Goal: Task Accomplishment & Management: Use online tool/utility

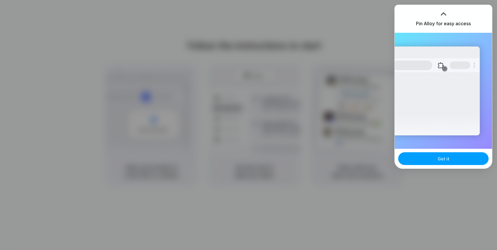
click at [457, 159] on button "Got it" at bounding box center [443, 159] width 90 height 13
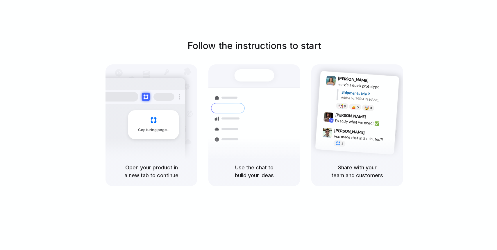
click at [169, 19] on div "Follow the instructions to start Capturing page Open your product in a new tab …" at bounding box center [254, 131] width 509 height 262
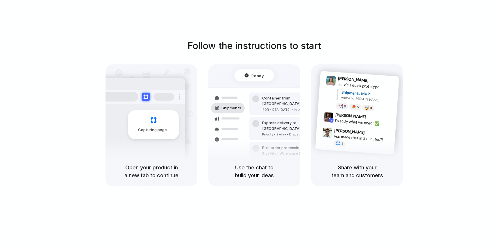
drag, startPoint x: 137, startPoint y: 166, endPoint x: 158, endPoint y: 195, distance: 35.8
click at [158, 195] on div "Follow the instructions to start Capturing page Open your product in a new tab …" at bounding box center [254, 131] width 509 height 262
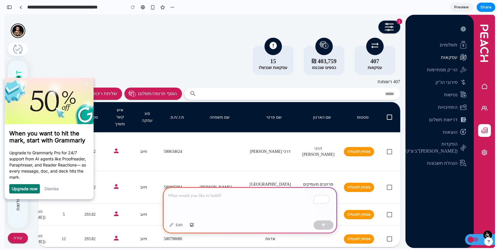
click at [57, 191] on link "Dismiss" at bounding box center [51, 188] width 14 height 5
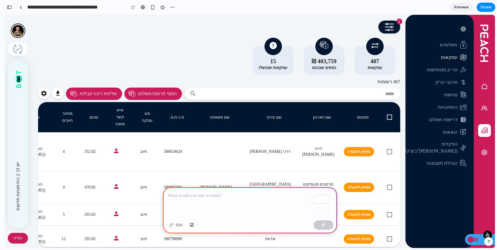
click at [189, 193] on p "To enrich screen reader interactions, please activate Accessibility in Grammarl…" at bounding box center [250, 196] width 164 height 7
click at [216, 197] on p "******" at bounding box center [249, 196] width 162 height 7
click at [482, 86] on icon "mailbox folders" at bounding box center [484, 86] width 5 height 5
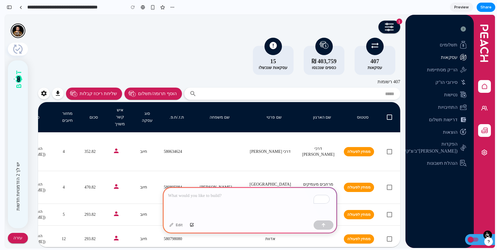
click at [484, 84] on icon "mailbox folders" at bounding box center [484, 86] width 5 height 5
click at [214, 193] on p "To enrich screen reader interactions, please activate Accessibility in Grammarl…" at bounding box center [249, 196] width 162 height 7
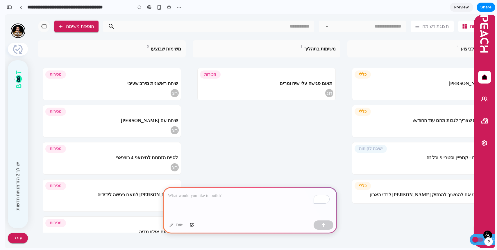
click at [250, 196] on p "To enrich screen reader interactions, please activate Accessibility in Grammarl…" at bounding box center [250, 196] width 164 height 7
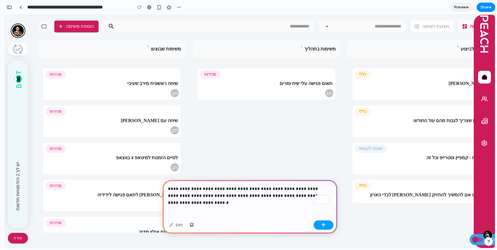
click at [320, 226] on button "button" at bounding box center [324, 225] width 20 height 9
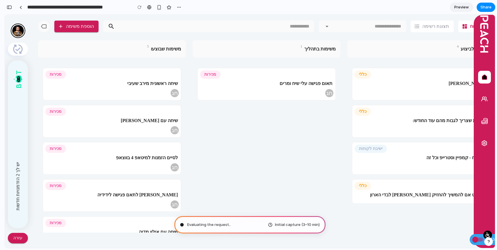
type input "**********"
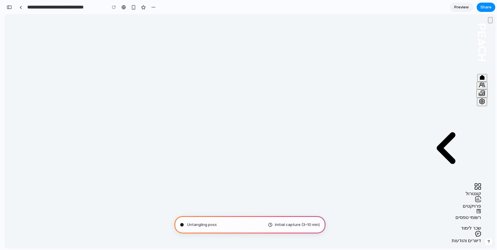
scroll to position [225, 0]
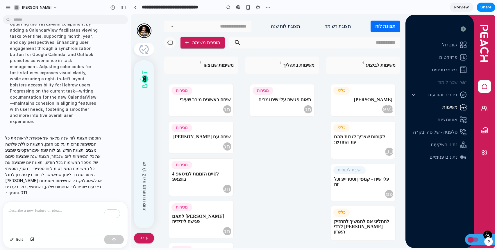
scroll to position [54, 0]
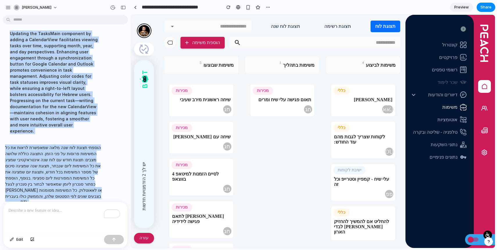
drag, startPoint x: 10, startPoint y: 32, endPoint x: 91, endPoint y: 214, distance: 199.8
click at [91, 214] on div "אני רוצה להוסיף תצוגת ״לוח שנה״ תראה את המשימות פרוסות על פני לוח השנה. תהיה תצ…" at bounding box center [65, 133] width 131 height 233
click at [83, 186] on p "הוספתי תצוגת לוח שנה מלאה שמאפשרת לראות את כל המשימות פרוסות על פני הזמן. התצוג…" at bounding box center [53, 175] width 97 height 61
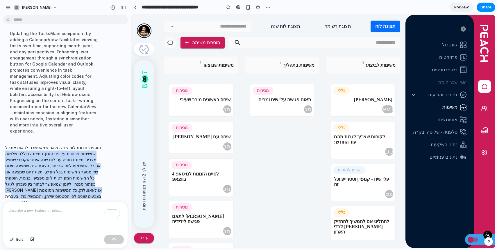
drag, startPoint x: 92, startPoint y: 142, endPoint x: 12, endPoint y: 191, distance: 94.1
click at [12, 191] on p "הוספתי תצוגת לוח שנה מלאה שמאפשרת לראות את כל המשימות פרוסות על פני הזמן. התצוג…" at bounding box center [53, 175] width 97 height 61
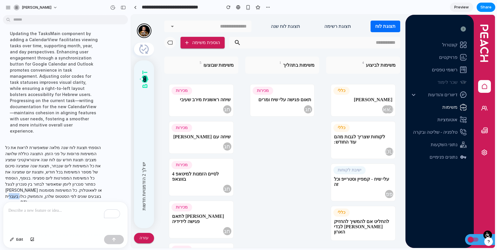
click at [12, 191] on p "הוספתי תצוגת לוח שנה מלאה שמאפשרת לראות את כל המשימות פרוסות על פני הזמן. התצוג…" at bounding box center [53, 175] width 97 height 61
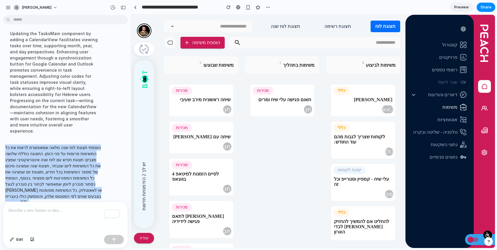
click at [12, 191] on p "הוספתי תצוגת לוח שנה מלאה שמאפשרת לראות את כל המשימות פרוסות על פני הזמן. התצוג…" at bounding box center [53, 175] width 97 height 61
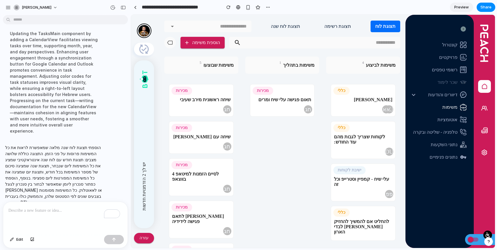
click at [288, 26] on span "תצוגת לוח שנה" at bounding box center [285, 26] width 29 height 5
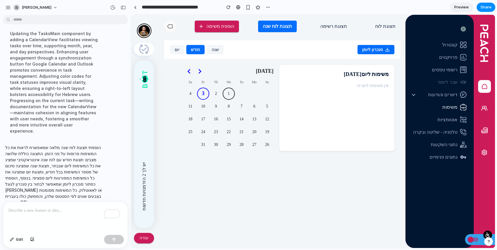
click at [225, 95] on button "1" at bounding box center [229, 94] width 12 height 12
click at [216, 94] on button "2" at bounding box center [216, 94] width 12 height 12
click at [205, 94] on button "3" at bounding box center [203, 94] width 12 height 12
click at [186, 94] on button "4" at bounding box center [190, 94] width 12 height 12
click at [190, 103] on button "11" at bounding box center [190, 107] width 12 height 12
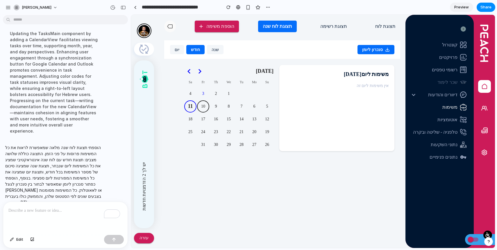
click at [203, 107] on button "10" at bounding box center [203, 107] width 12 height 12
click at [213, 108] on button "9" at bounding box center [216, 107] width 12 height 12
click at [228, 108] on button "8" at bounding box center [229, 107] width 12 height 12
click at [248, 109] on td "6" at bounding box center [254, 106] width 13 height 13
click at [245, 105] on button "7" at bounding box center [241, 107] width 12 height 12
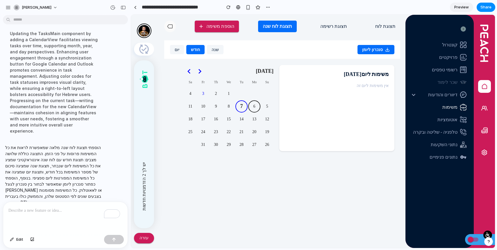
click at [251, 108] on button "6" at bounding box center [254, 107] width 12 height 12
click at [265, 107] on button "5" at bounding box center [267, 107] width 12 height 12
click at [267, 118] on button "12" at bounding box center [267, 119] width 12 height 12
click at [256, 119] on button "13" at bounding box center [254, 119] width 12 height 12
click at [241, 119] on button "14" at bounding box center [241, 119] width 12 height 12
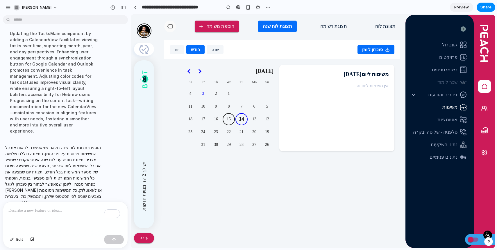
click at [234, 120] on button "15" at bounding box center [229, 119] width 12 height 12
click at [219, 119] on button "16" at bounding box center [216, 119] width 12 height 12
click at [203, 120] on button "17" at bounding box center [203, 119] width 12 height 12
click at [196, 120] on button "18" at bounding box center [190, 119] width 12 height 12
click at [195, 130] on button "25" at bounding box center [190, 132] width 12 height 12
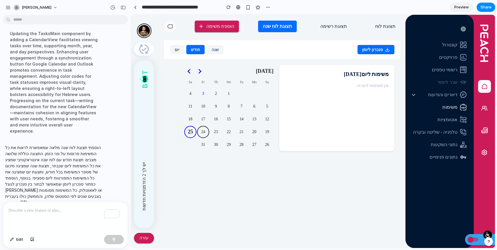
click at [200, 130] on button "24" at bounding box center [203, 132] width 12 height 12
click at [220, 130] on button "23" at bounding box center [216, 132] width 12 height 12
click at [225, 132] on button "22" at bounding box center [229, 132] width 12 height 12
click at [243, 132] on button "21" at bounding box center [241, 132] width 12 height 12
click at [254, 132] on button "20" at bounding box center [254, 132] width 12 height 12
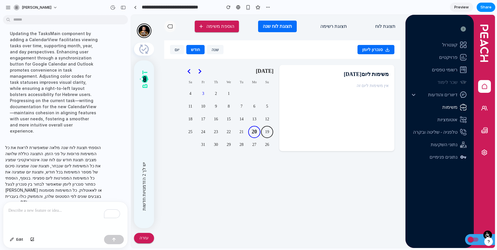
drag, startPoint x: 270, startPoint y: 133, endPoint x: 270, endPoint y: 137, distance: 3.5
click at [270, 133] on button "19" at bounding box center [267, 132] width 12 height 12
click at [269, 142] on button "26" at bounding box center [267, 145] width 12 height 12
click at [260, 144] on button "27" at bounding box center [254, 145] width 12 height 12
click at [247, 146] on button "28" at bounding box center [241, 145] width 12 height 12
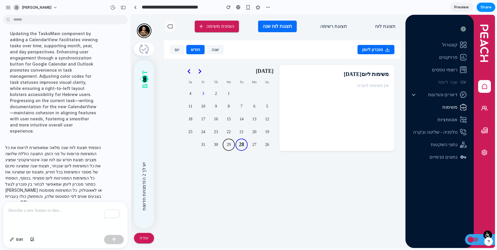
click at [226, 145] on button "29" at bounding box center [229, 145] width 12 height 12
click at [211, 145] on button "30" at bounding box center [216, 145] width 12 height 12
click at [202, 145] on button "31" at bounding box center [203, 145] width 12 height 12
click at [212, 51] on button "שנה" at bounding box center [215, 49] width 17 height 9
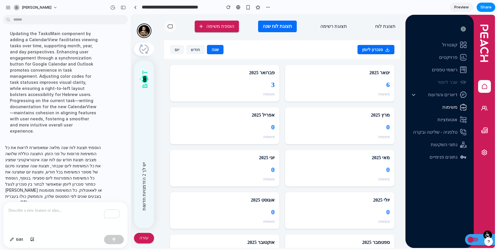
click at [245, 83] on div "3" at bounding box center [225, 85] width 100 height 10
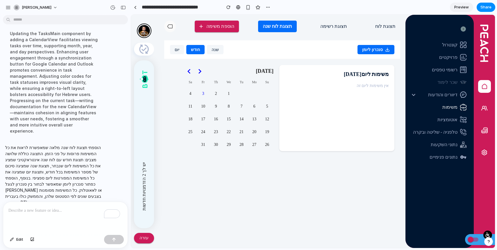
click at [210, 53] on button "שנה" at bounding box center [215, 49] width 17 height 9
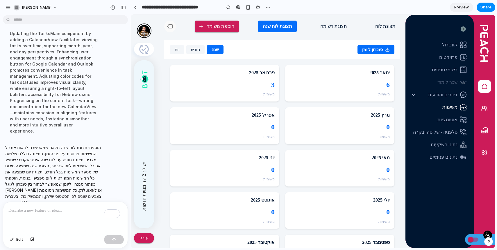
click at [260, 84] on div "3" at bounding box center [225, 85] width 100 height 10
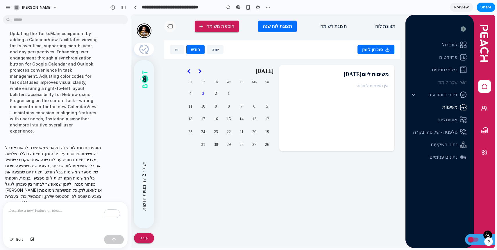
click at [174, 48] on button "יום" at bounding box center [177, 49] width 14 height 9
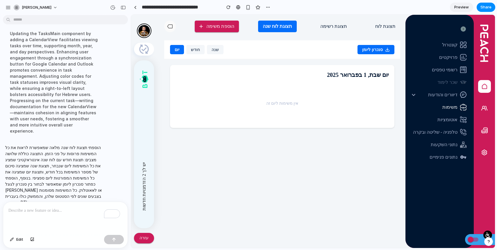
click at [196, 49] on button "חודש" at bounding box center [195, 49] width 18 height 9
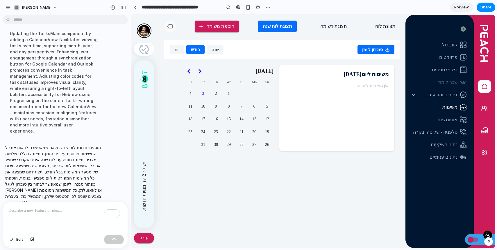
click at [213, 51] on button "שנה" at bounding box center [215, 49] width 17 height 9
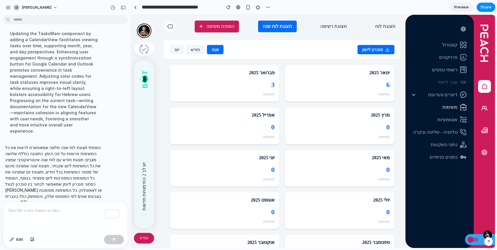
click at [206, 51] on div "יום חודש שנה" at bounding box center [196, 49] width 53 height 9
click at [200, 51] on button "חודש" at bounding box center [195, 49] width 18 height 9
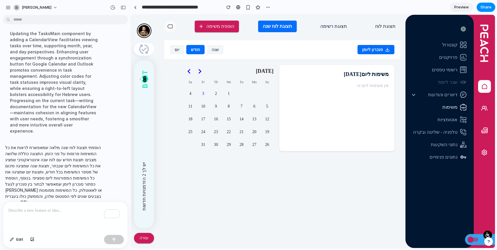
click at [212, 52] on button "שנה" at bounding box center [215, 49] width 17 height 9
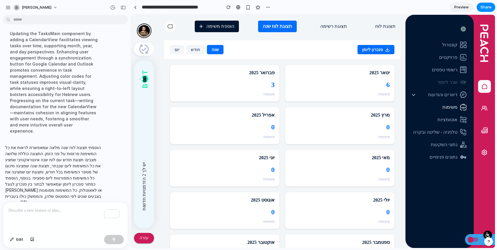
click at [230, 27] on span "הוספת משימה" at bounding box center [216, 27] width 35 height 6
click at [227, 31] on button "הוספת משימה" at bounding box center [217, 27] width 44 height 12
click at [202, 51] on button "חודש" at bounding box center [195, 49] width 18 height 9
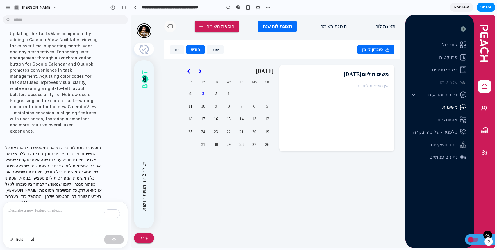
click at [182, 52] on button "יום" at bounding box center [177, 49] width 14 height 9
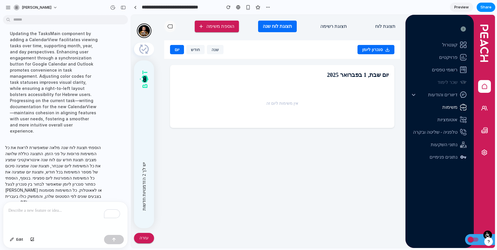
click at [216, 49] on button "שנה" at bounding box center [215, 49] width 17 height 9
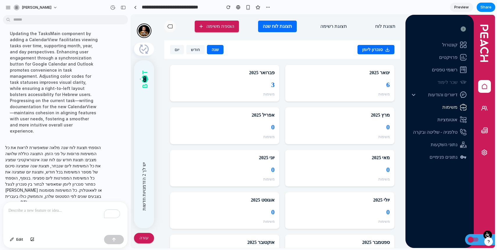
click at [388, 49] on icon at bounding box center [387, 49] width 5 height 5
click at [380, 67] on button "סנכרון עם Google Calendar" at bounding box center [365, 67] width 53 height 16
click at [375, 46] on button "סנכרון ליומן" at bounding box center [375, 49] width 37 height 9
click at [377, 84] on button "סנכרון עם Outlook" at bounding box center [365, 81] width 53 height 12
click at [334, 31] on button "תצוגת רשימה" at bounding box center [334, 27] width 36 height 12
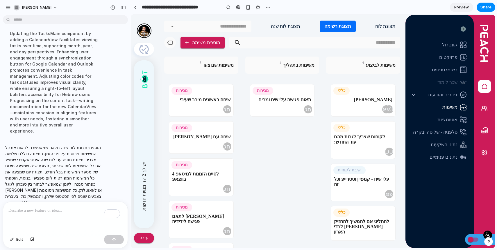
click at [294, 26] on span "תצוגת לוח שנה" at bounding box center [285, 26] width 29 height 5
